Goal: Task Accomplishment & Management: Complete application form

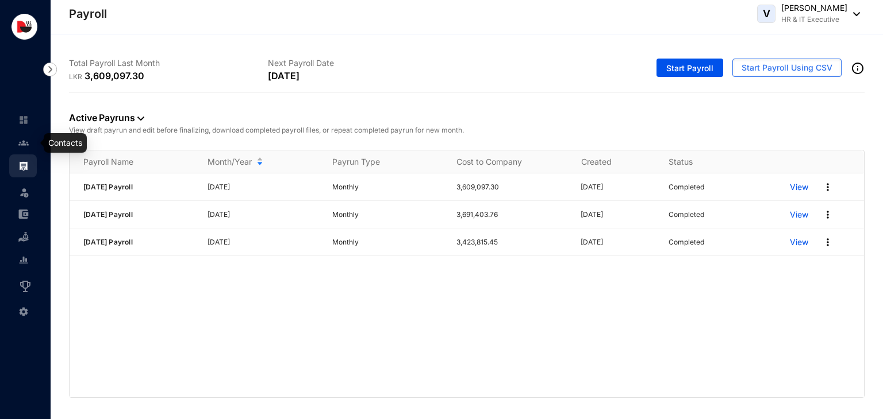
click at [32, 145] on link at bounding box center [32, 142] width 29 height 11
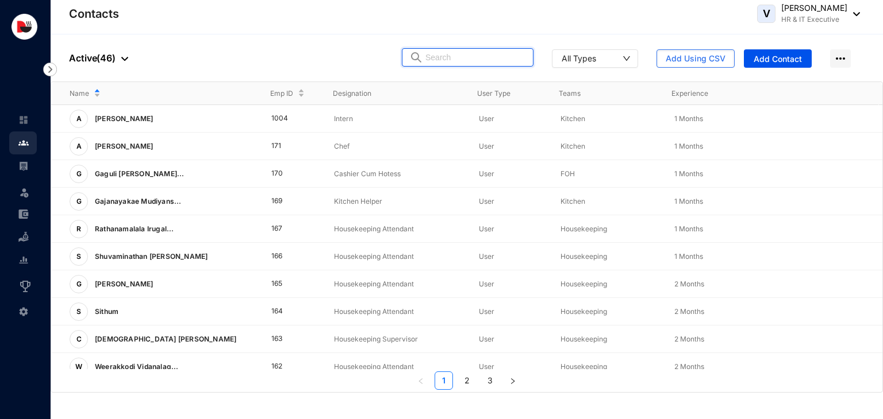
click at [475, 59] on input "text" at bounding box center [475, 57] width 101 height 17
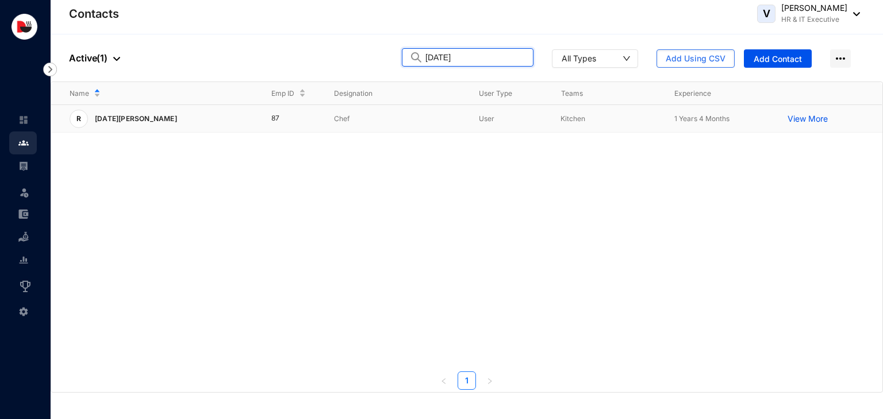
type input "[DATE]"
click at [343, 118] on p "Chef" at bounding box center [397, 118] width 126 height 11
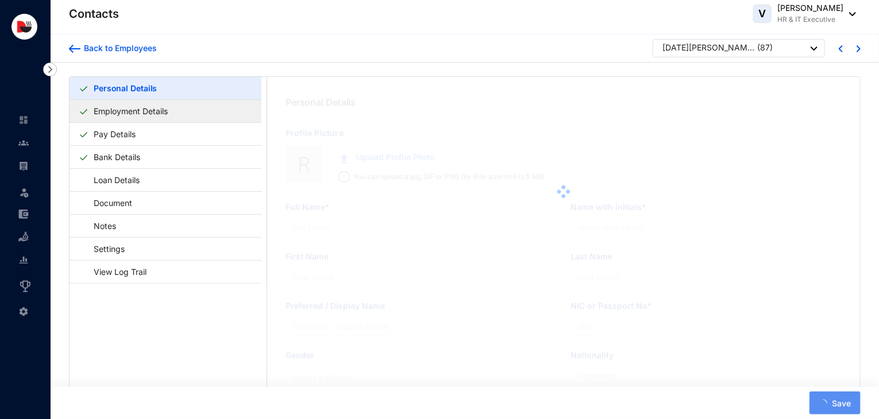
type input "[DATE][PERSON_NAME]"
type input "R.[DATE]"
type input "Ravichandran"
type input "[DATE]"
type input "S6416525"
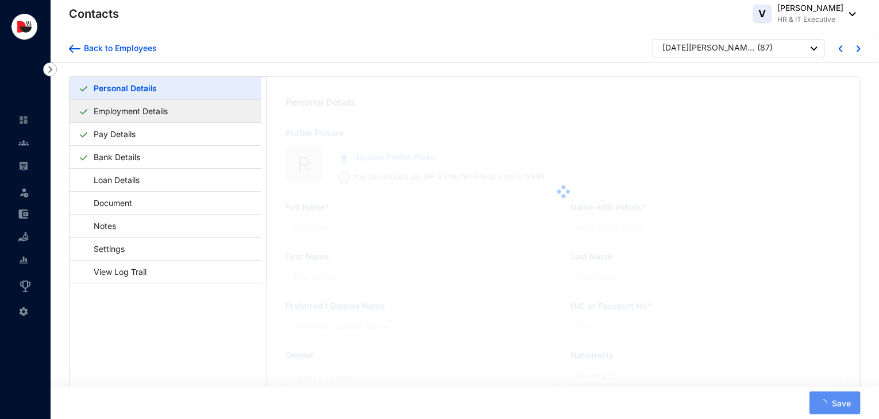
checkbox input "true"
type input "706465043"
type input "[STREET_ADDRESS]."
type input "[DATE]"
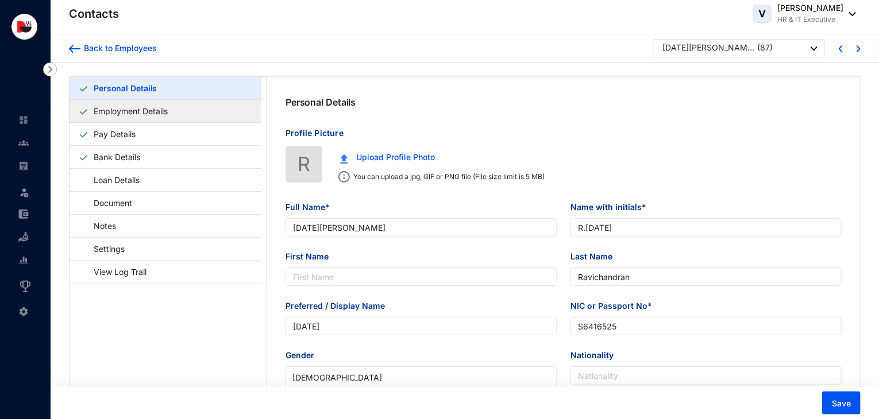
click at [141, 109] on link "Employment Details" at bounding box center [130, 111] width 83 height 24
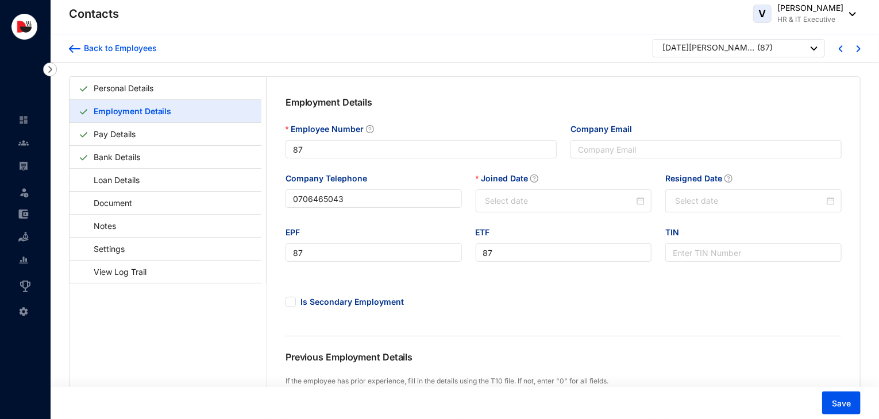
type input "[DATE]"
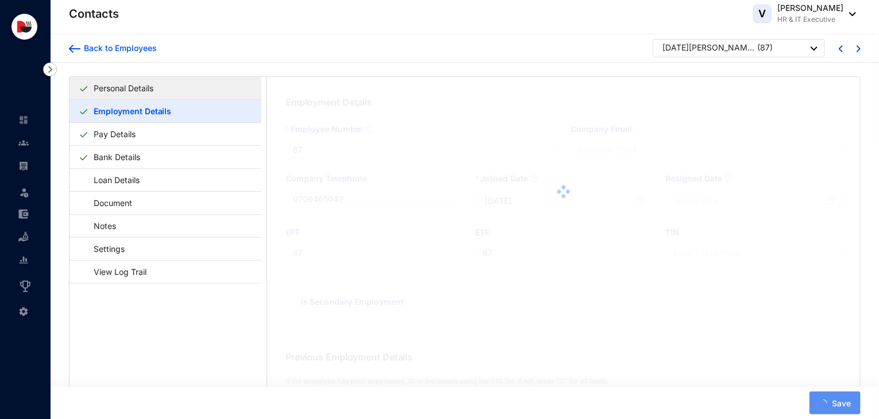
click at [158, 87] on link "Personal Details" at bounding box center [123, 88] width 69 height 24
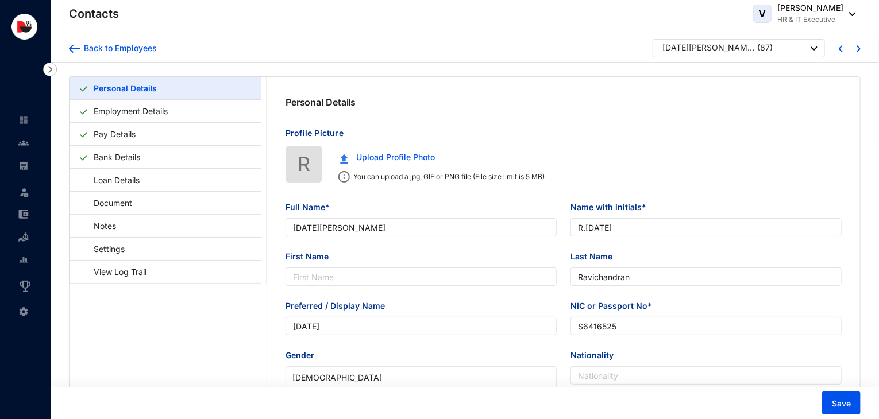
type input "[DATE]"
click at [140, 135] on link "Pay Details" at bounding box center [114, 134] width 51 height 24
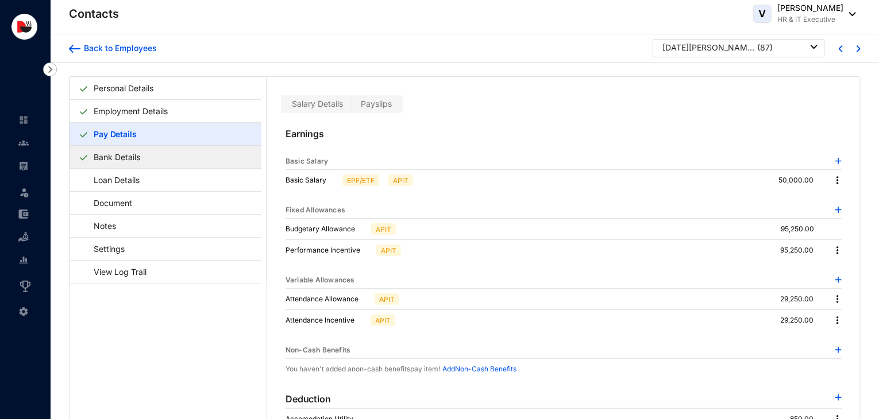
click at [145, 158] on link "Bank Details" at bounding box center [117, 157] width 56 height 24
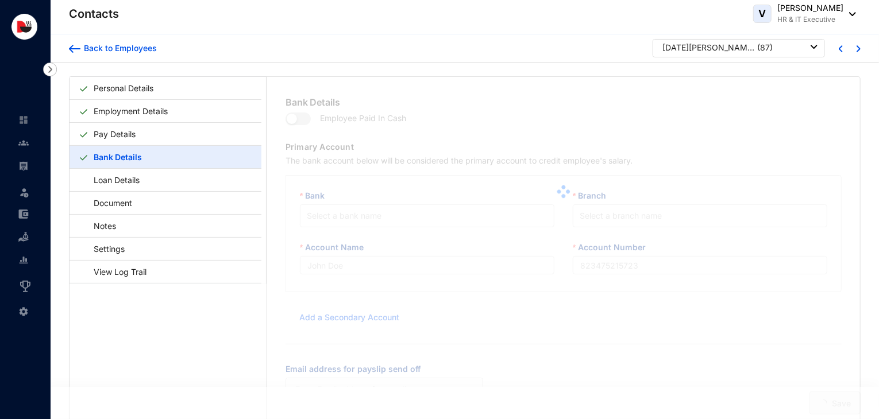
type input "State Bank Of India"
type input "25161395710001"
type input "[EMAIL_ADDRESS][DOMAIN_NAME]"
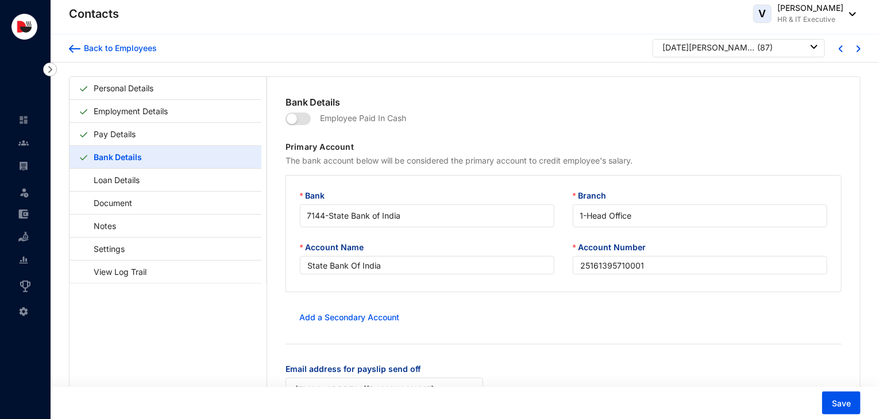
scroll to position [28, 0]
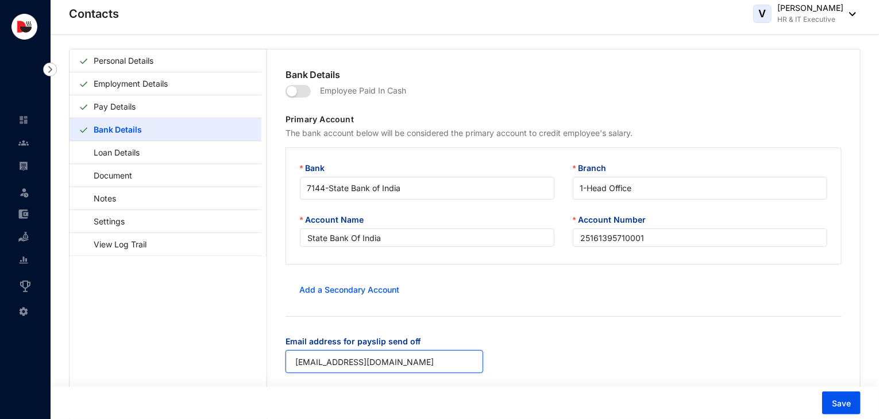
drag, startPoint x: 403, startPoint y: 370, endPoint x: 251, endPoint y: 375, distance: 152.9
click at [251, 375] on div "Personal Details Employment Details Pay Details Bank Details Loan Details Docum…" at bounding box center [465, 246] width 791 height 395
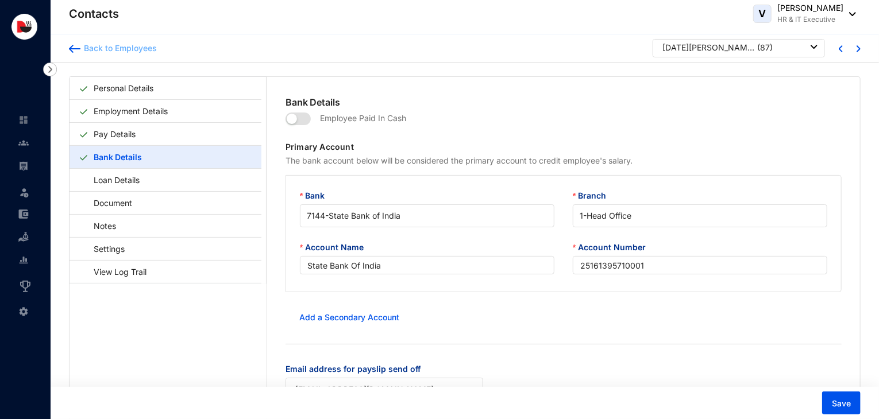
click at [134, 53] on div "Back to Employees" at bounding box center [118, 48] width 76 height 11
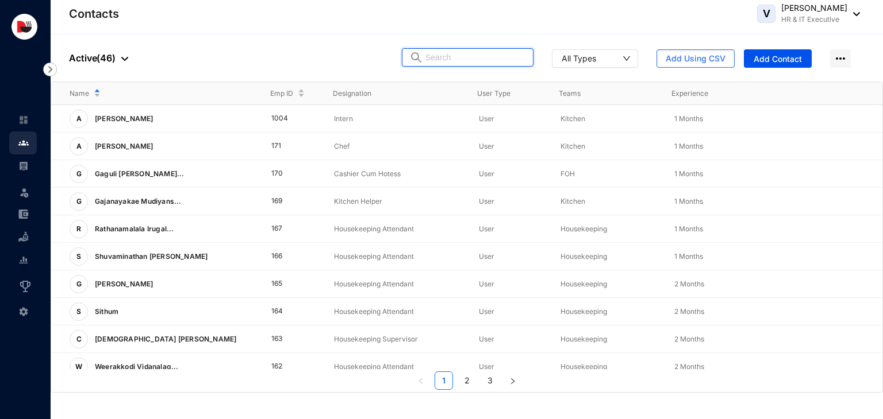
click at [454, 64] on input "text" at bounding box center [475, 57] width 101 height 17
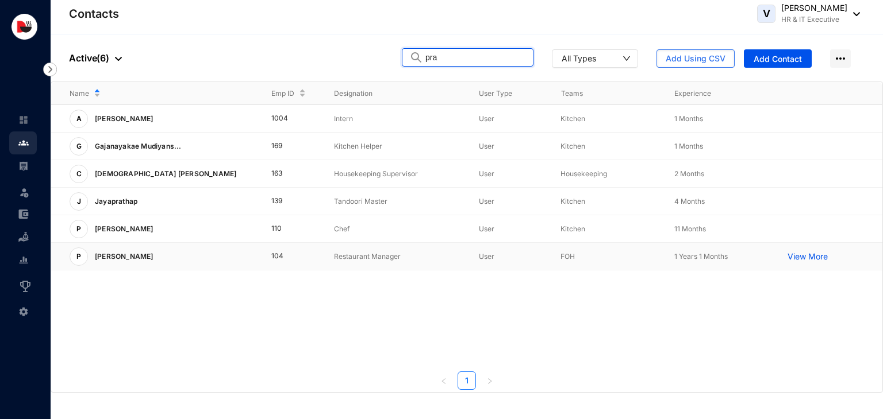
type input "pra"
click at [292, 249] on td "104" at bounding box center [284, 257] width 63 height 28
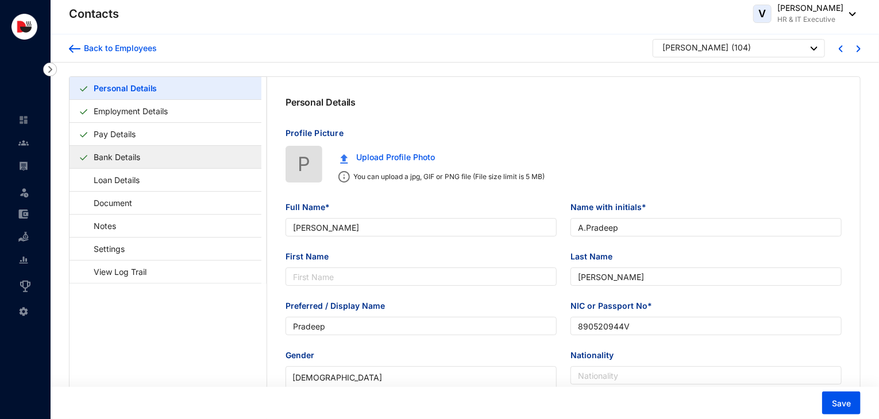
type input "[PERSON_NAME]"
type input "A.Pradeep"
type input "[PERSON_NAME]"
type input "Pradeep"
type input "890520944V"
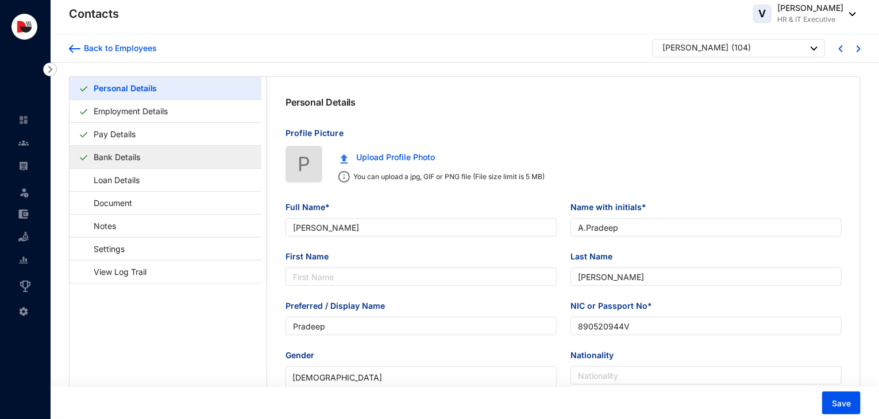
checkbox input "false"
type input "766114475"
type input "[STREET_ADDRESS]"
type input "[DATE]"
click at [140, 155] on link "Bank Details" at bounding box center [117, 157] width 56 height 24
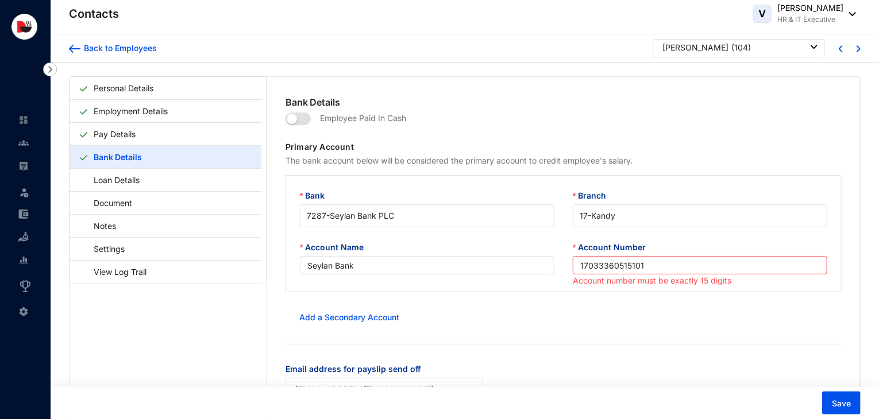
scroll to position [28, 0]
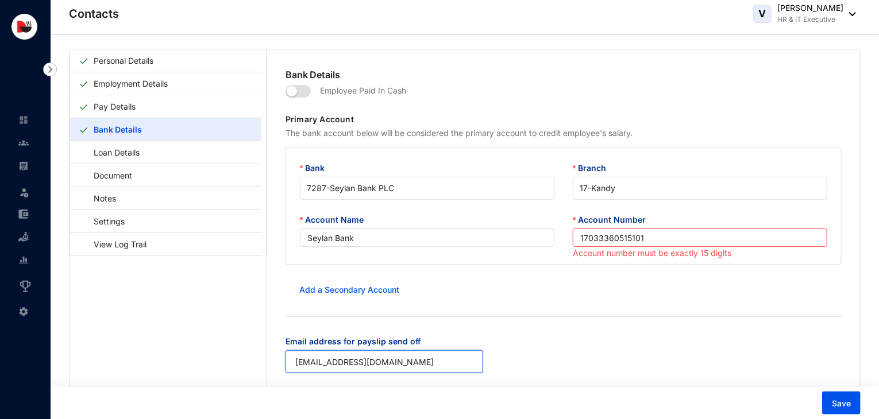
drag, startPoint x: 435, startPoint y: 368, endPoint x: 238, endPoint y: 369, distance: 196.5
click at [238, 369] on div "Personal Details Employment Details Pay Details Bank Details Loan Details Docum…" at bounding box center [465, 246] width 791 height 395
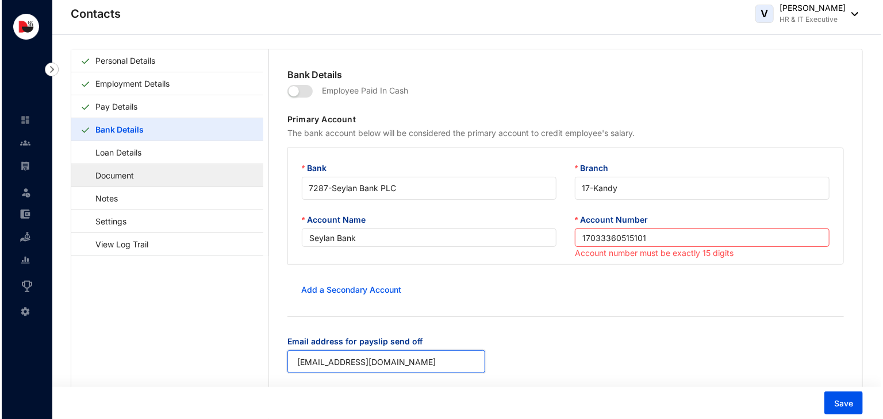
scroll to position [0, 0]
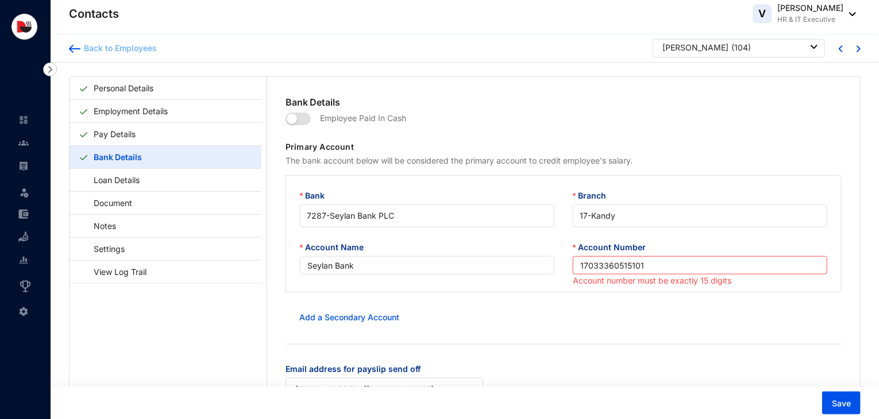
click at [130, 46] on div "Back to Employees" at bounding box center [118, 48] width 76 height 11
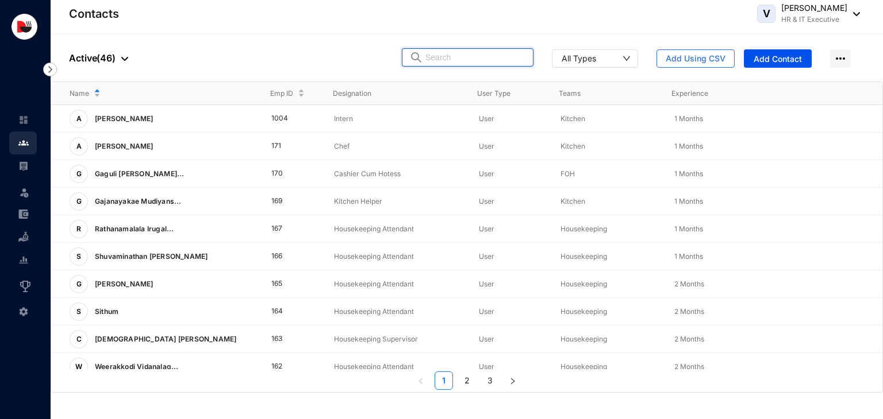
click at [448, 56] on input "text" at bounding box center [475, 57] width 101 height 17
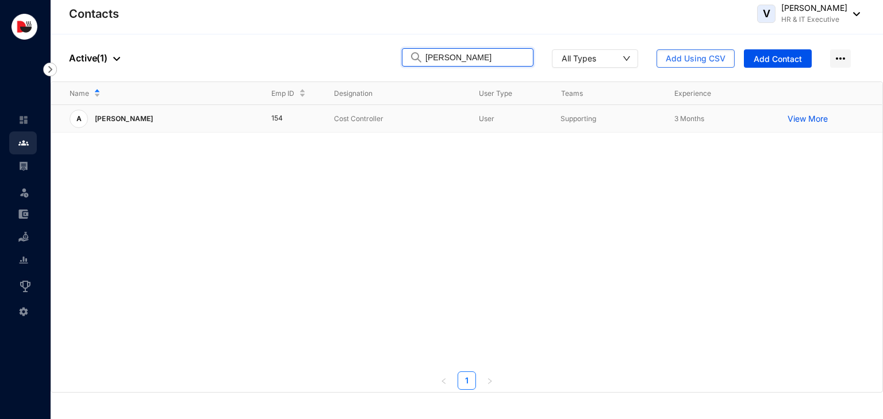
type input "[PERSON_NAME]"
click at [422, 118] on p "Cost Controller" at bounding box center [397, 118] width 126 height 11
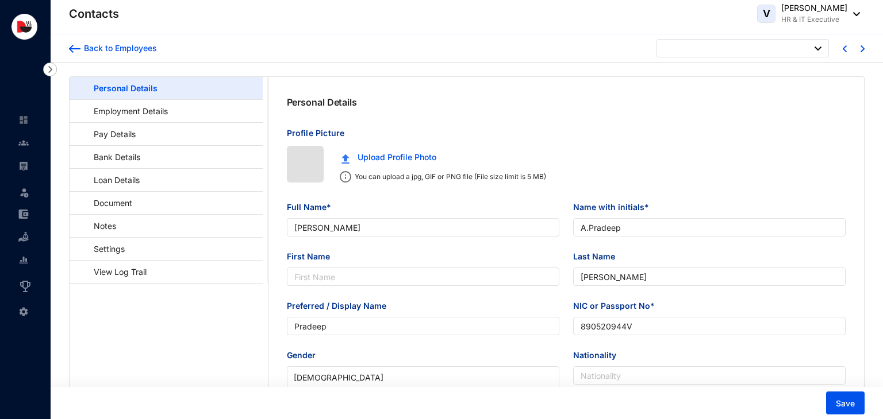
type input "[DATE]"
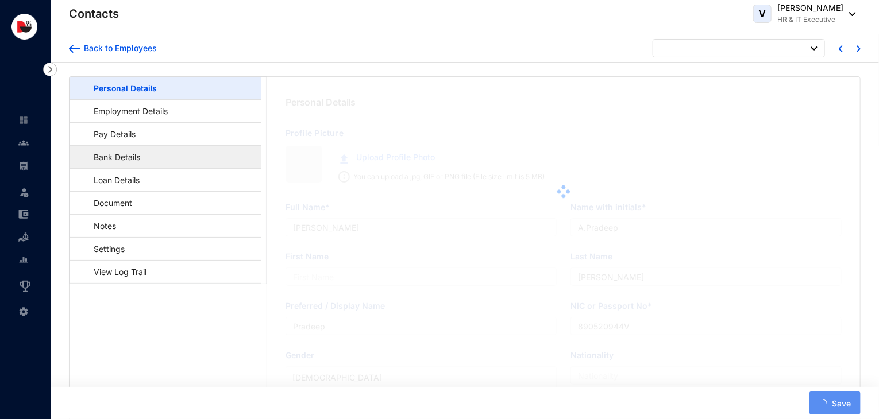
type input "[PERSON_NAME]"
type input "Mani"
type input "[PERSON_NAME]"
type input "C9305584"
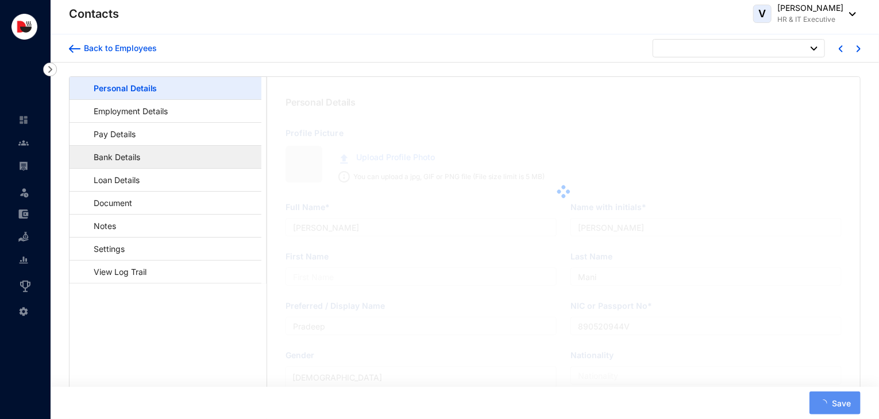
type input "[DEMOGRAPHIC_DATA]"
checkbox input "true"
type input "706465059"
type input "[STREET_ADDRESS]."
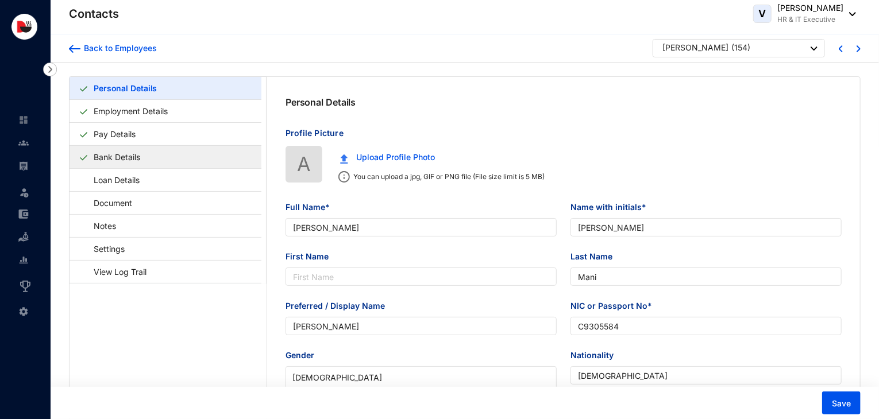
type input "[DATE]"
click at [145, 155] on link "Bank Details" at bounding box center [117, 157] width 56 height 24
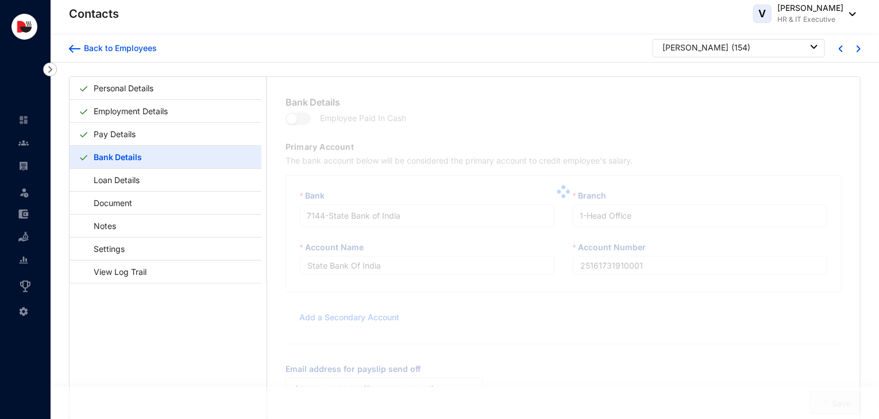
scroll to position [28, 0]
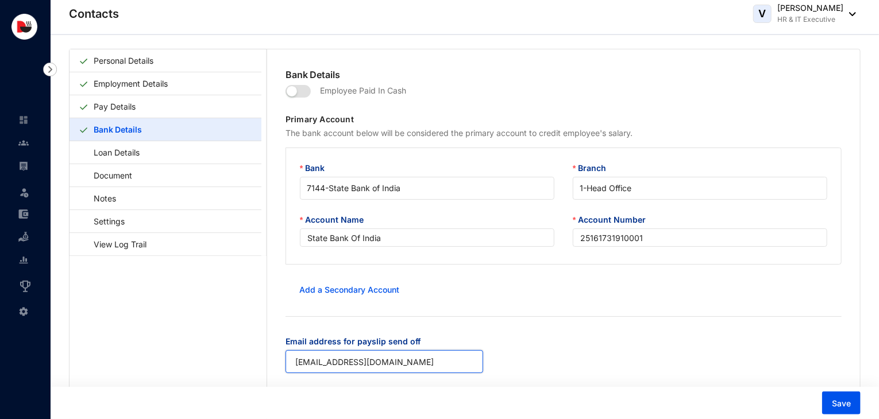
drag, startPoint x: 414, startPoint y: 359, endPoint x: 221, endPoint y: 384, distance: 194.6
click at [221, 384] on div "Personal Details Employment Details Pay Details Bank Details Loan Details Docum…" at bounding box center [465, 246] width 791 height 395
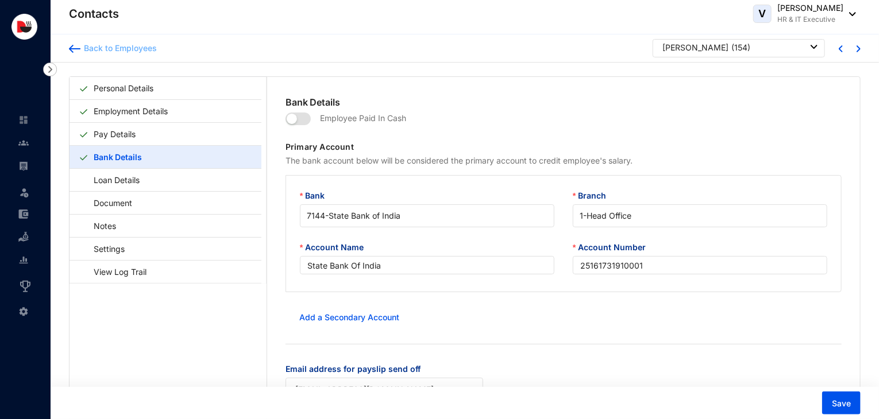
click at [153, 51] on div "Back to Employees" at bounding box center [118, 48] width 76 height 11
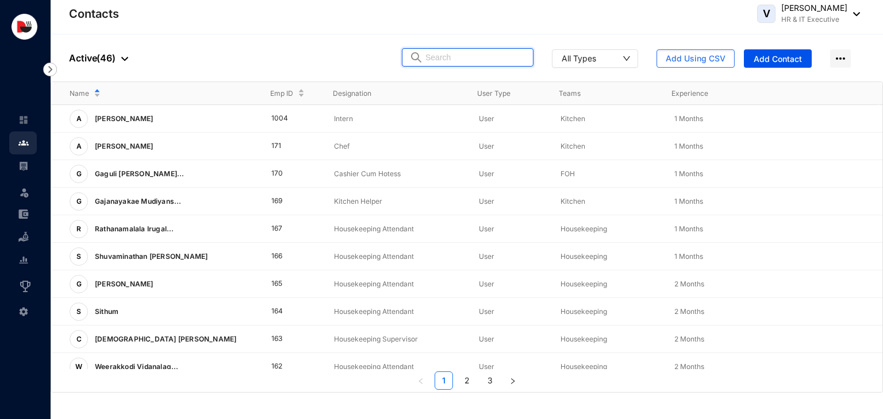
click at [461, 55] on input "text" at bounding box center [475, 57] width 101 height 17
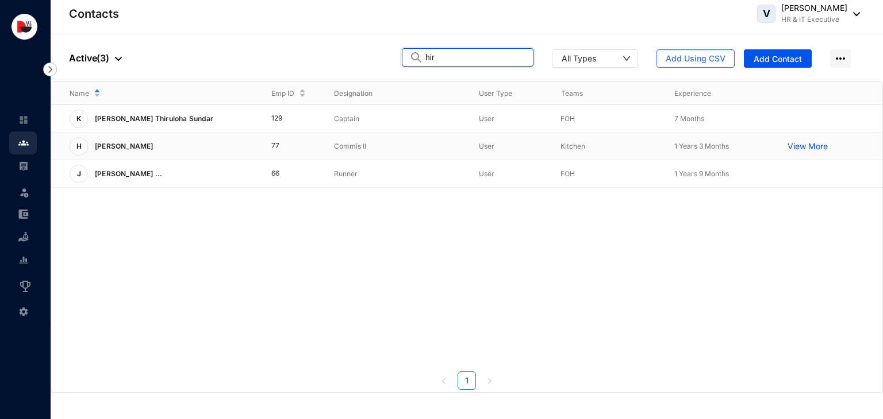
type input "hir"
click at [340, 152] on td "Commis II" at bounding box center [387, 147] width 145 height 28
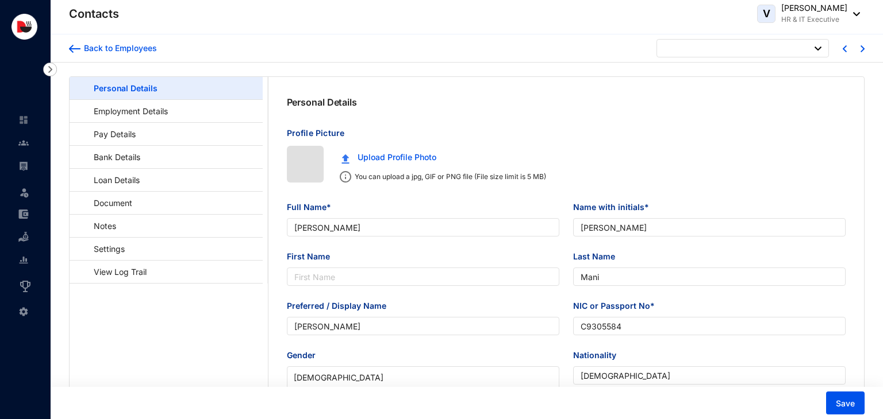
type input "[DATE]"
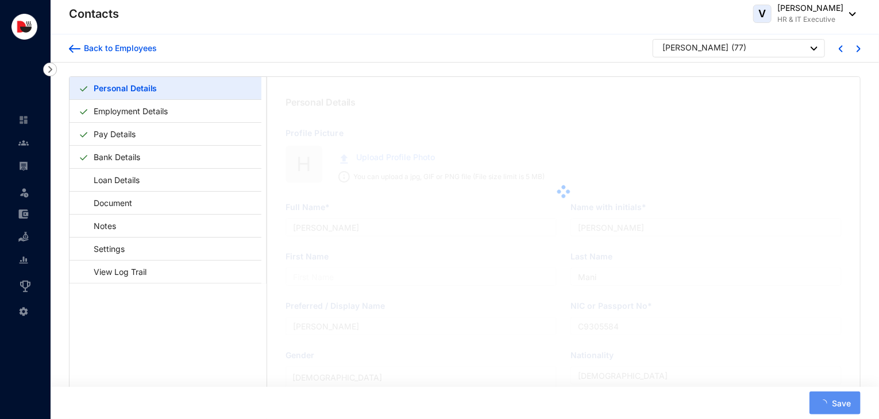
type input "[PERSON_NAME]"
type input "W.H.H.K.[PERSON_NAME]"
type input "[PERSON_NAME]"
type input "Hirun"
type input "200318300538"
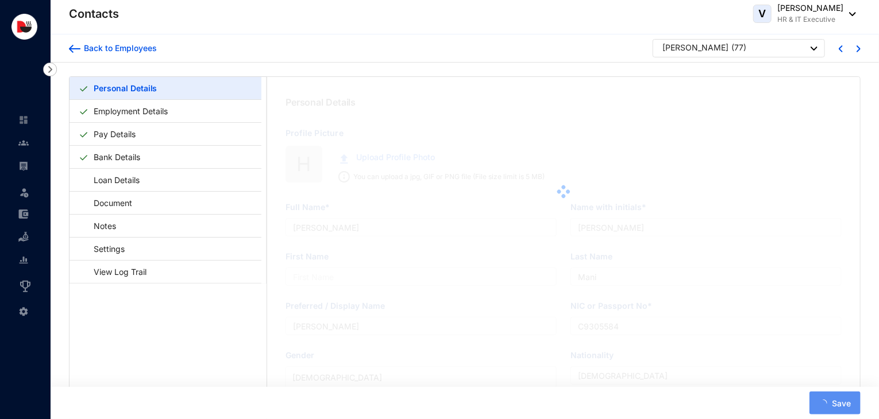
checkbox input "false"
type input "728283301"
type input "No.53,[PERSON_NAME], [GEOGRAPHIC_DATA], [GEOGRAPHIC_DATA]."
type input "[DATE]"
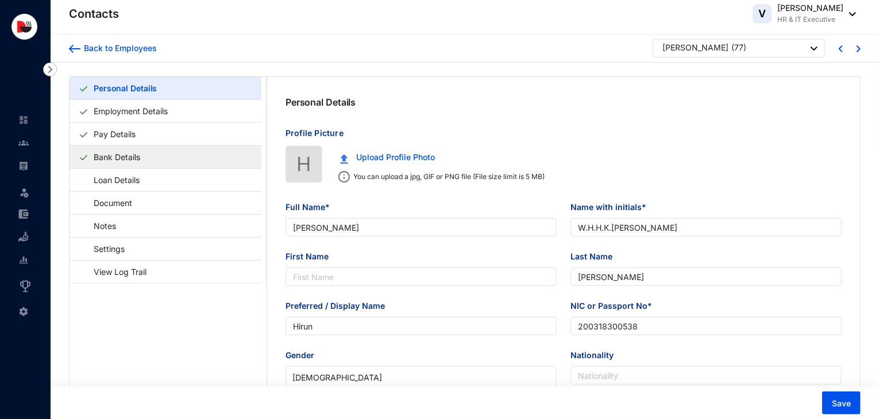
click at [138, 153] on link "Bank Details" at bounding box center [117, 157] width 56 height 24
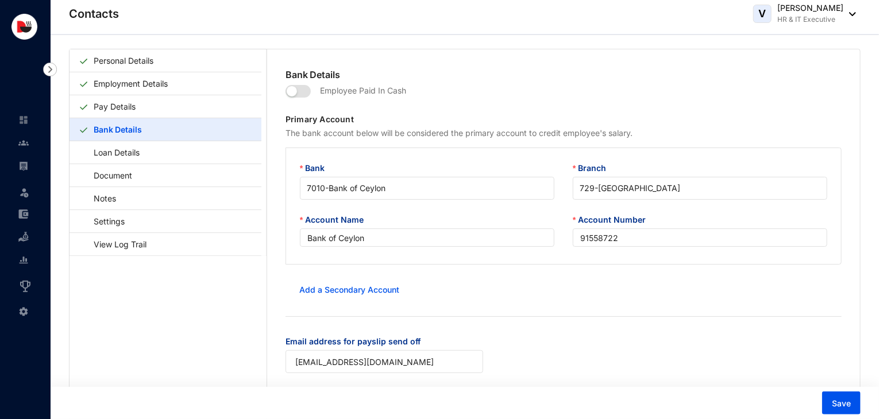
scroll to position [68, 0]
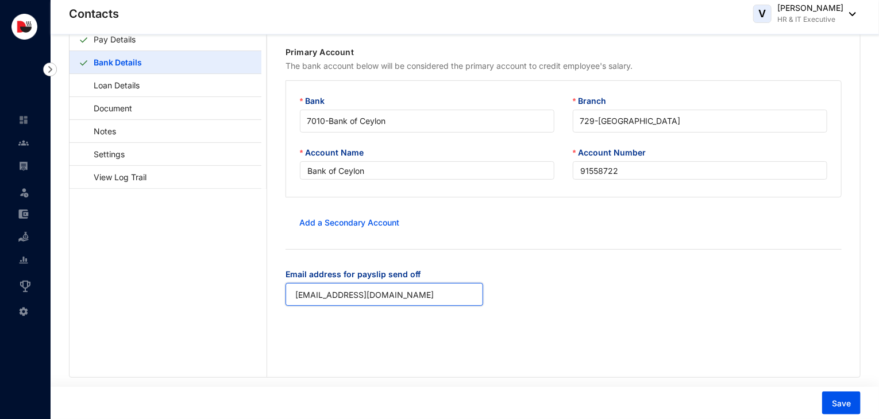
drag, startPoint x: 425, startPoint y: 294, endPoint x: 189, endPoint y: 279, distance: 236.6
click at [189, 279] on div "Personal Details Employment Details Pay Details Bank Details Loan Details Docum…" at bounding box center [465, 179] width 791 height 395
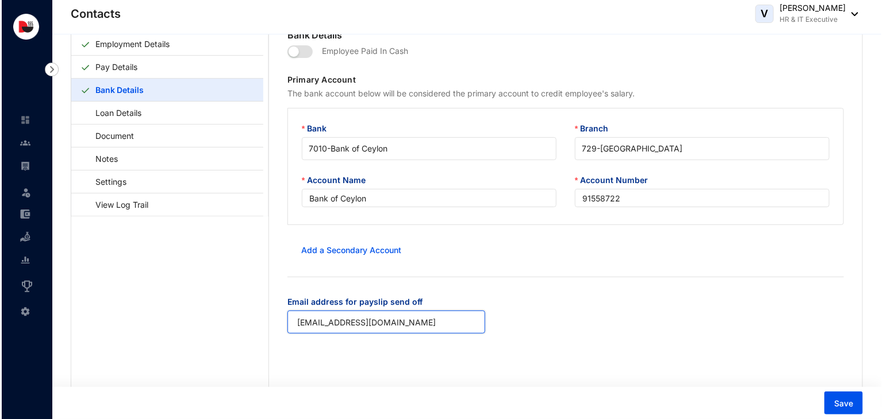
scroll to position [0, 0]
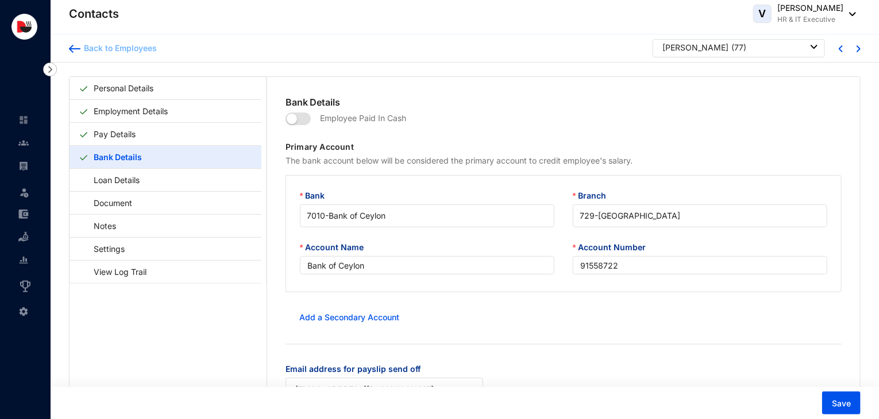
click at [136, 53] on div "Back to Employees" at bounding box center [118, 48] width 76 height 11
